Goal: Task Accomplishment & Management: Manage account settings

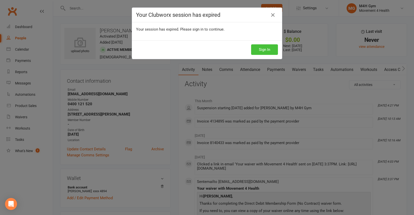
click at [260, 51] on button "Sign In" at bounding box center [264, 49] width 27 height 11
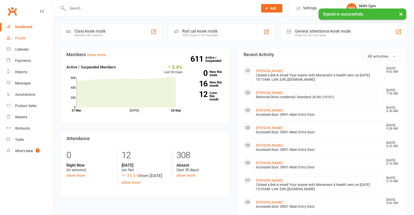
click at [25, 38] on div "People" at bounding box center [20, 38] width 11 height 4
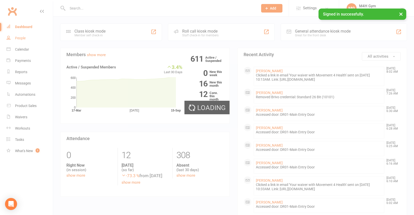
select select "100"
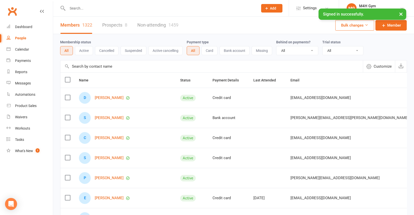
click at [83, 9] on input "text" at bounding box center [160, 8] width 189 height 7
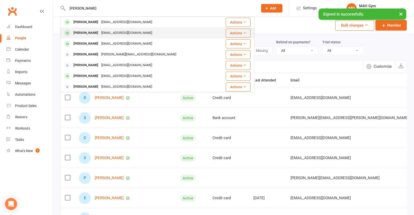
type input "[PERSON_NAME]"
click at [103, 32] on div "[EMAIL_ADDRESS][DOMAIN_NAME]" at bounding box center [127, 32] width 54 height 7
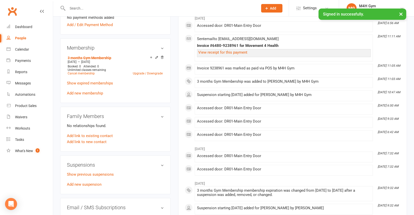
scroll to position [171, 0]
click at [93, 182] on link "Add new suspension" at bounding box center [84, 184] width 35 height 5
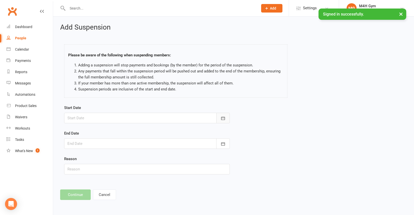
click at [221, 116] on icon "button" at bounding box center [222, 118] width 5 height 5
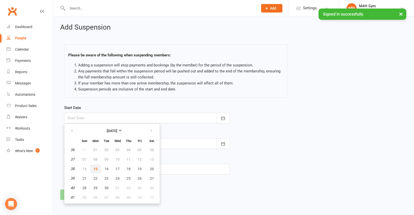
click at [98, 167] on button "15" at bounding box center [95, 168] width 11 height 9
type input "[DATE]"
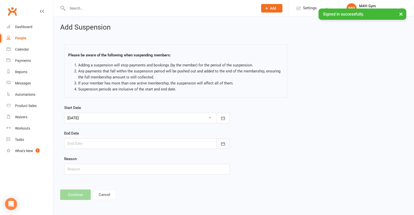
click at [221, 141] on icon "button" at bounding box center [222, 143] width 5 height 5
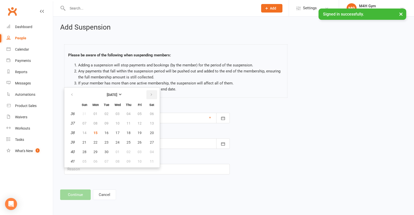
click at [150, 93] on icon "button" at bounding box center [151, 95] width 4 height 4
click at [138, 119] on button "07" at bounding box center [139, 123] width 11 height 9
type input "[DATE]"
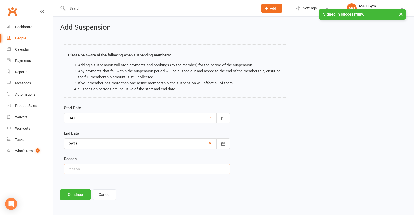
click at [81, 171] on input "text" at bounding box center [147, 169] width 166 height 11
type input "Away for work"
click at [76, 195] on button "Continue" at bounding box center [75, 194] width 31 height 11
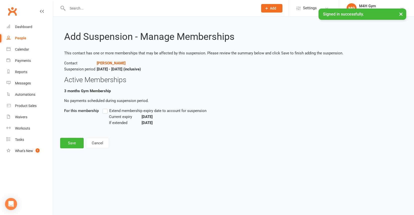
click at [104, 112] on label "Extend membership expiry date to account for suspension" at bounding box center [154, 111] width 104 height 6
click at [104, 108] on input "Extend membership expiry date to account for suspension" at bounding box center [103, 108] width 3 height 0
click at [72, 143] on button "Save" at bounding box center [72, 143] width 24 height 11
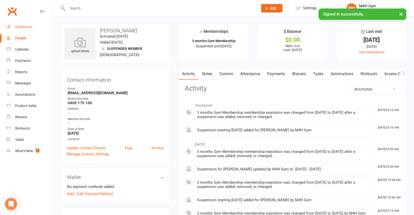
click at [30, 25] on div "Dashboard" at bounding box center [23, 27] width 17 height 4
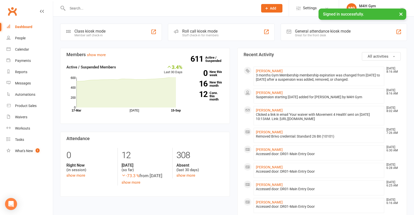
click at [77, 10] on input "text" at bounding box center [160, 8] width 189 height 7
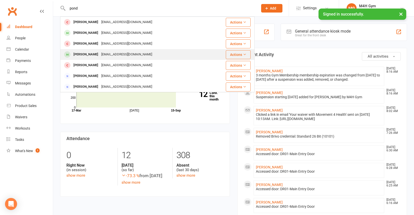
type input "pond"
click at [95, 53] on div "[PERSON_NAME]" at bounding box center [86, 54] width 28 height 7
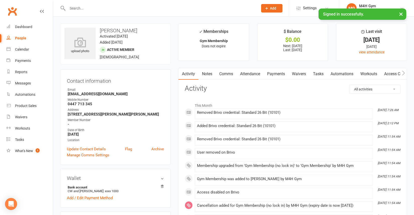
click at [389, 74] on link "Access Control" at bounding box center [396, 74] width 33 height 12
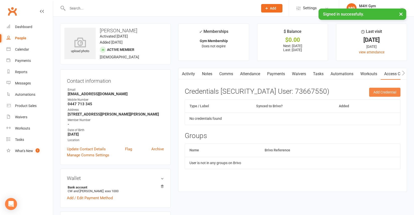
click at [392, 90] on button "Add Credential" at bounding box center [384, 92] width 31 height 9
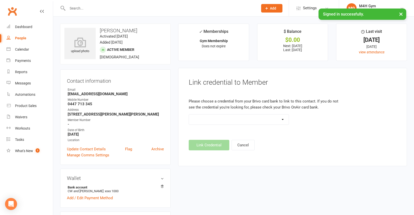
click at [282, 118] on select "Standard 26 Bit (03461) Standard 26 Bit (101) Standard 26 Bit (10102) - already…" at bounding box center [238, 119] width 99 height 10
select select "612"
click at [189, 114] on select "Standard 26 Bit (03461) Standard 26 Bit (101) Standard 26 Bit (10102) - already…" at bounding box center [238, 119] width 99 height 10
click at [213, 146] on button "Link Credential" at bounding box center [209, 145] width 41 height 11
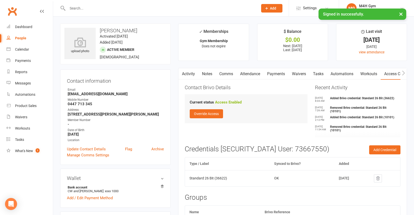
click at [186, 73] on link "Activity" at bounding box center [188, 74] width 20 height 12
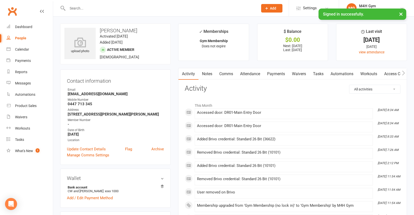
click at [71, 9] on input "text" at bounding box center [160, 8] width 189 height 7
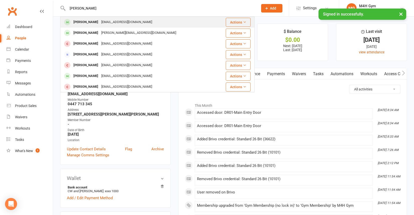
type input "[PERSON_NAME]"
click at [79, 20] on div "[PERSON_NAME]" at bounding box center [86, 22] width 28 height 7
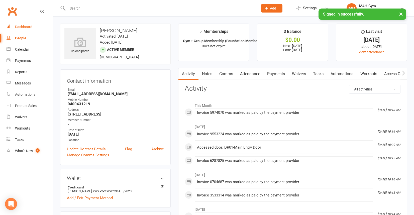
click at [27, 25] on div "Dashboard" at bounding box center [23, 27] width 17 height 4
